Goal: Navigation & Orientation: Find specific page/section

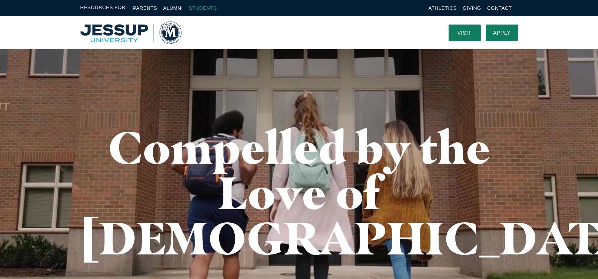
click at [210, 7] on link "Students" at bounding box center [203, 8] width 28 height 6
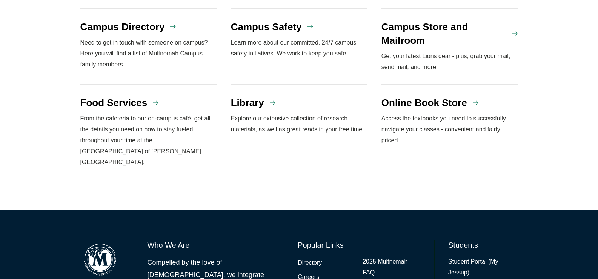
scroll to position [717, 0]
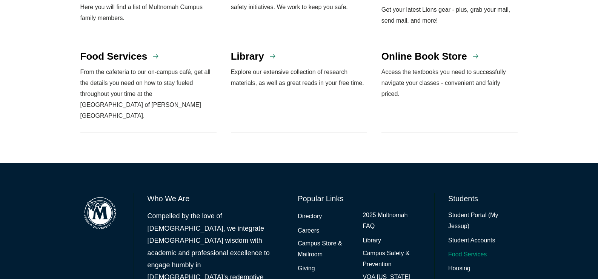
click at [469, 249] on link "Food Services" at bounding box center [467, 254] width 38 height 11
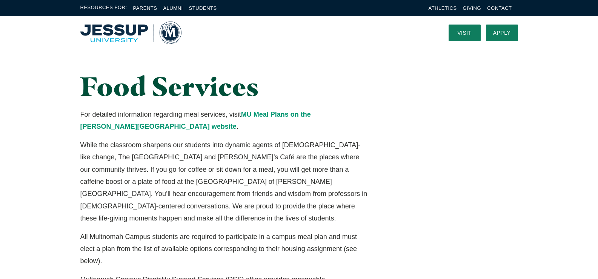
click at [104, 38] on img "Home" at bounding box center [130, 33] width 101 height 23
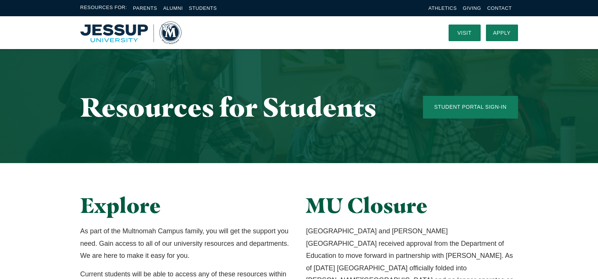
scroll to position [717, 0]
